Goal: Task Accomplishment & Management: Manage account settings

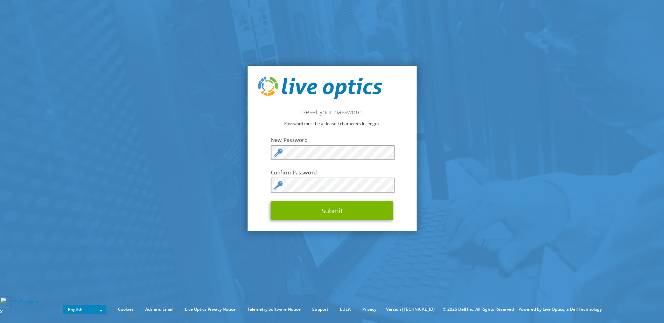
click at [386, 152] on keeper-lock "Open Keeper Popup" at bounding box center [387, 153] width 8 height 8
click at [199, 191] on section "Reset your password Password must be at least 9 characters in length. New Passw…" at bounding box center [332, 148] width 664 height 297
click at [223, 156] on section "Reset your password Password must be at least 9 characters in length. New Passw…" at bounding box center [332, 148] width 664 height 297
click at [316, 210] on button "Submit" at bounding box center [332, 211] width 122 height 19
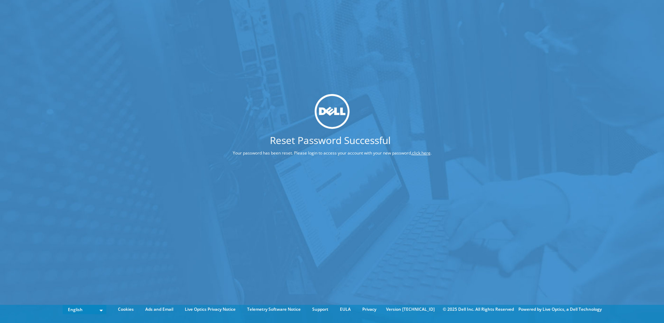
click at [421, 153] on link "click here" at bounding box center [421, 153] width 19 height 6
